Goal: Task Accomplishment & Management: Complete application form

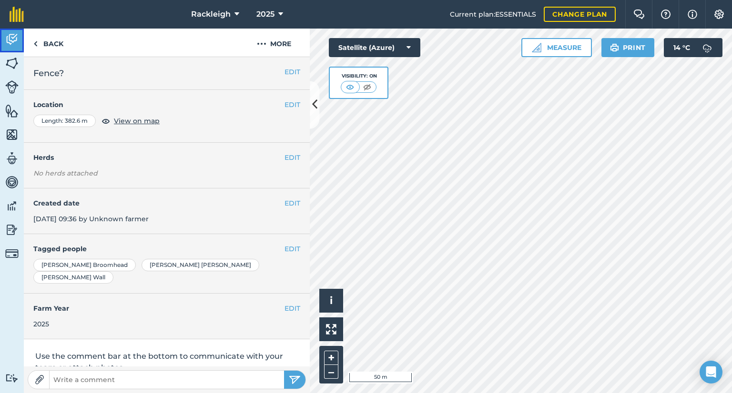
click at [8, 37] on img at bounding box center [11, 39] width 13 height 14
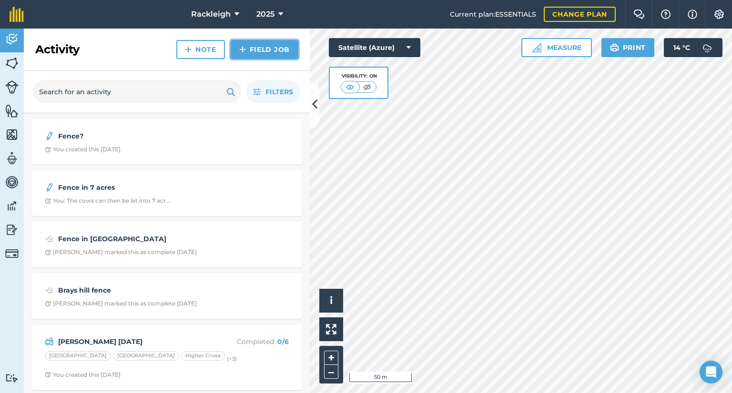
click at [253, 47] on link "Field Job" at bounding box center [265, 49] width 68 height 19
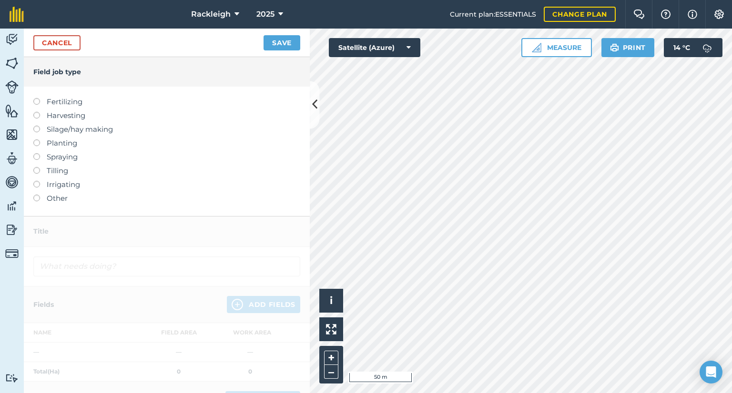
click at [38, 195] on label at bounding box center [39, 195] width 13 height 0
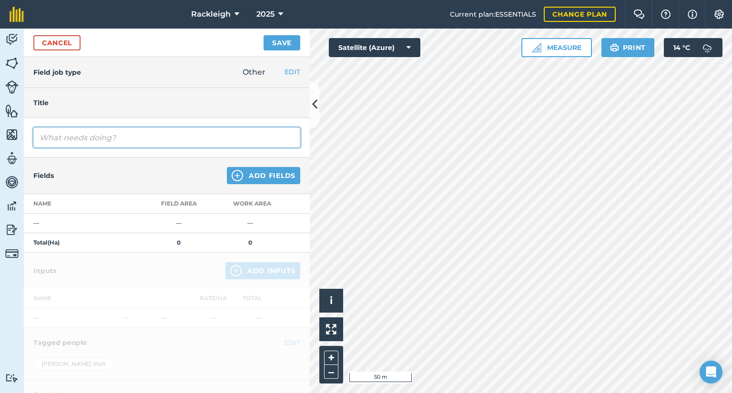
click at [111, 135] on input "text" at bounding box center [166, 138] width 267 height 20
type input "[PERSON_NAME] spreading"
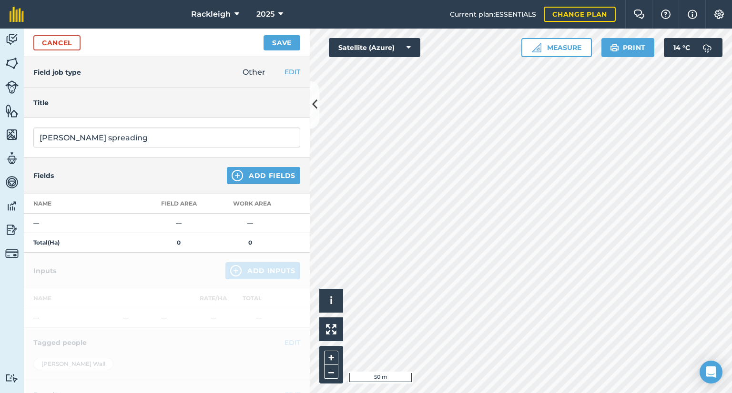
click at [129, 111] on div "Title" at bounding box center [167, 103] width 286 height 30
click at [260, 175] on button "Add Fields" at bounding box center [263, 175] width 73 height 17
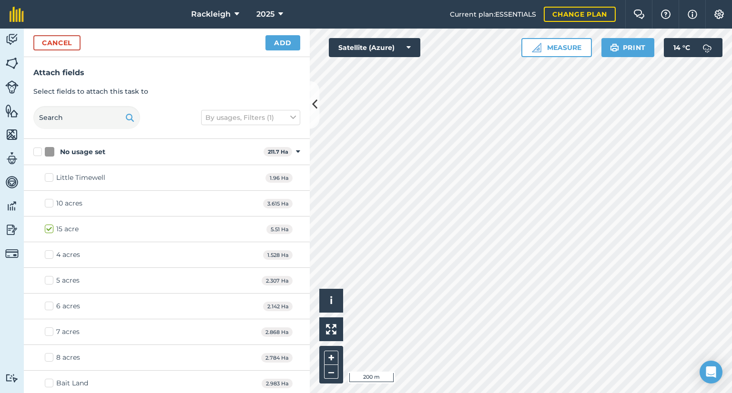
checkbox input "true"
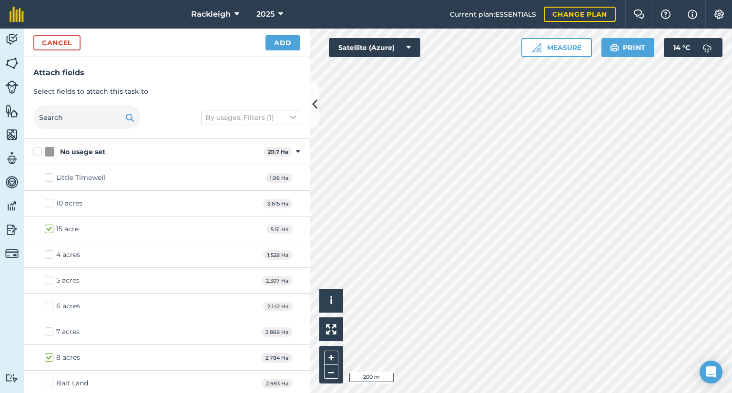
checkbox input "true"
click at [278, 40] on button "Add" at bounding box center [282, 42] width 35 height 15
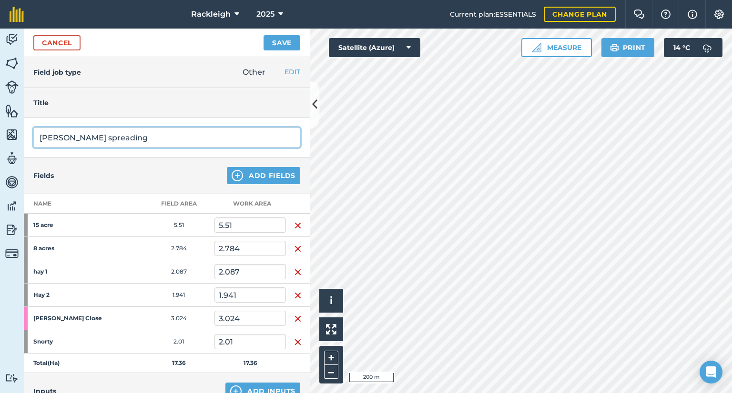
click at [183, 141] on input "[PERSON_NAME] spreading" at bounding box center [166, 138] width 267 height 20
type input "[PERSON_NAME] spreading 29 8 25"
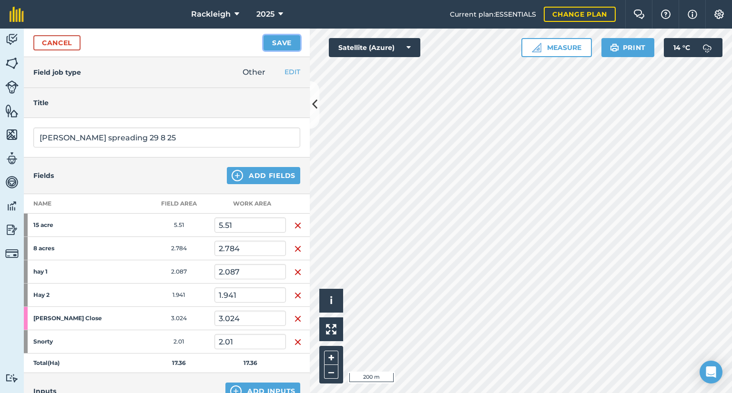
click at [280, 41] on button "Save" at bounding box center [281, 42] width 37 height 15
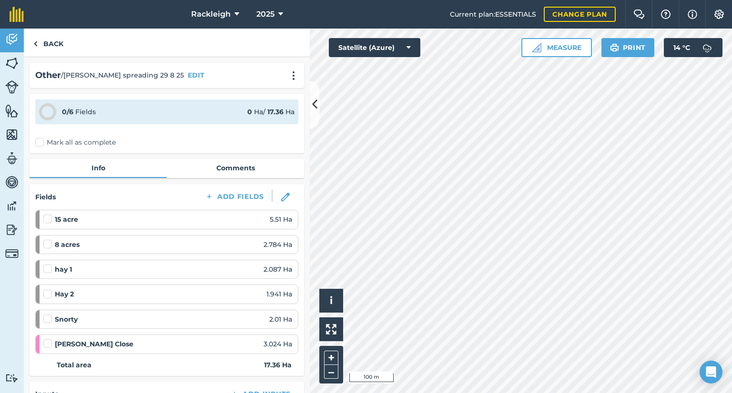
drag, startPoint x: 288, startPoint y: 330, endPoint x: 282, endPoint y: 332, distance: 6.0
click at [288, 330] on ol "15 acre 5.51 Ha 8 acres 2.784 [PERSON_NAME] 1 2.087 [PERSON_NAME] 2 1.941 Ha Sn…" at bounding box center [166, 282] width 263 height 144
